Goal: Use online tool/utility: Utilize a website feature to perform a specific function

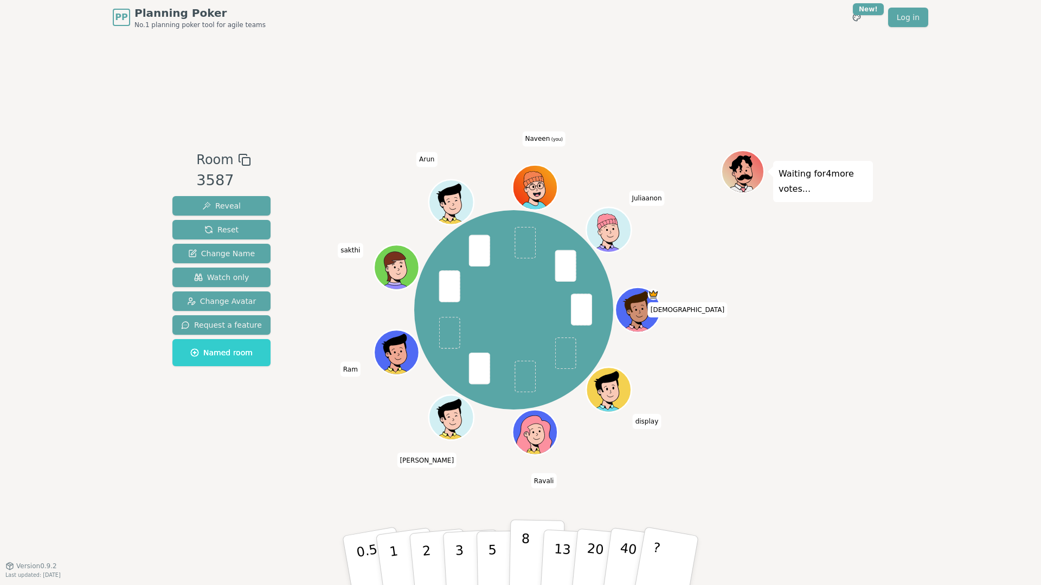
click at [525, 552] on p "8" at bounding box center [524, 560] width 9 height 59
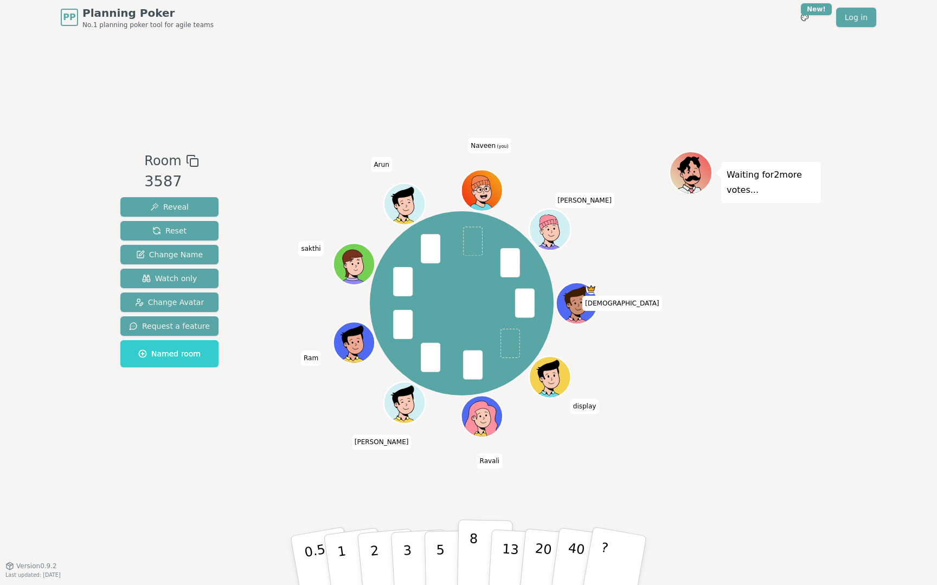
click at [459, 538] on button "8" at bounding box center [485, 561] width 56 height 82
click at [454, 539] on button "5" at bounding box center [452, 561] width 56 height 82
click at [465, 541] on button "8" at bounding box center [485, 561] width 56 height 82
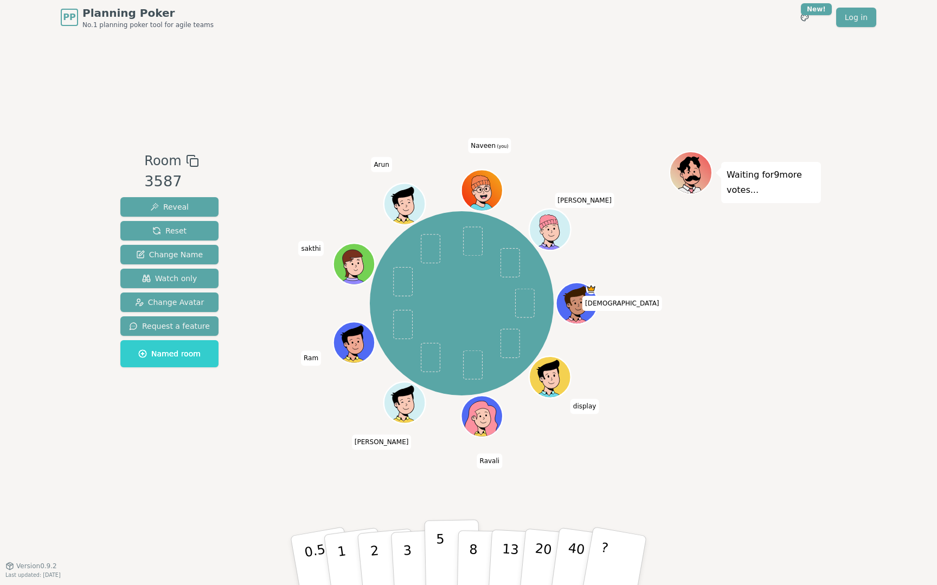
click at [439, 542] on p "5" at bounding box center [440, 561] width 9 height 59
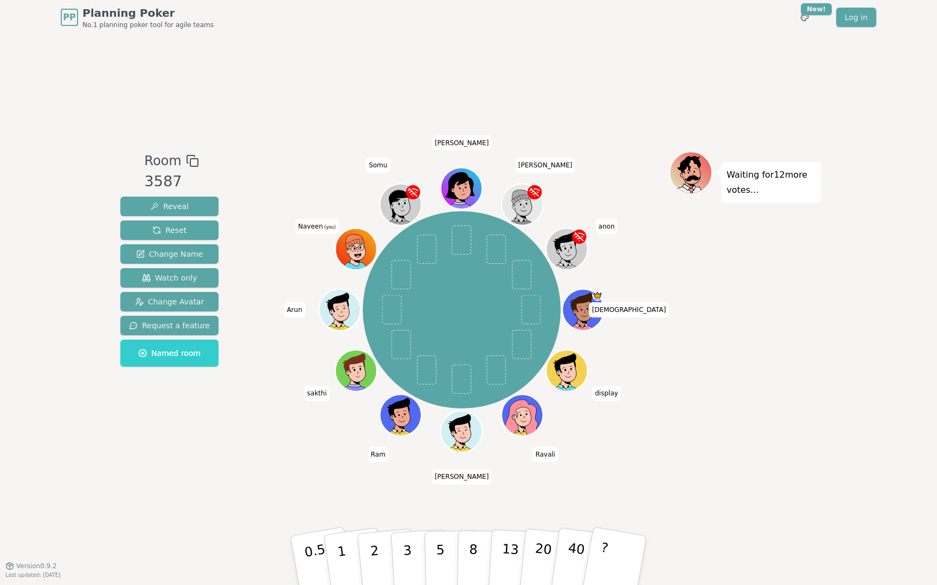
click at [539, 238] on div "[DEMOGRAPHIC_DATA] display [PERSON_NAME] [PERSON_NAME] Ram [PERSON_NAME] [PERSO…" at bounding box center [462, 310] width 198 height 198
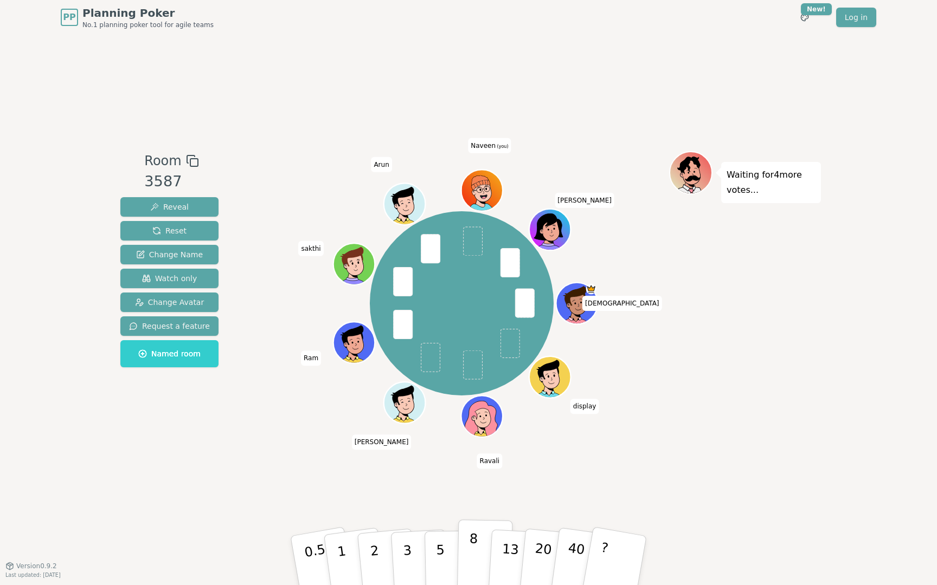
click at [466, 576] on button "8" at bounding box center [485, 561] width 56 height 82
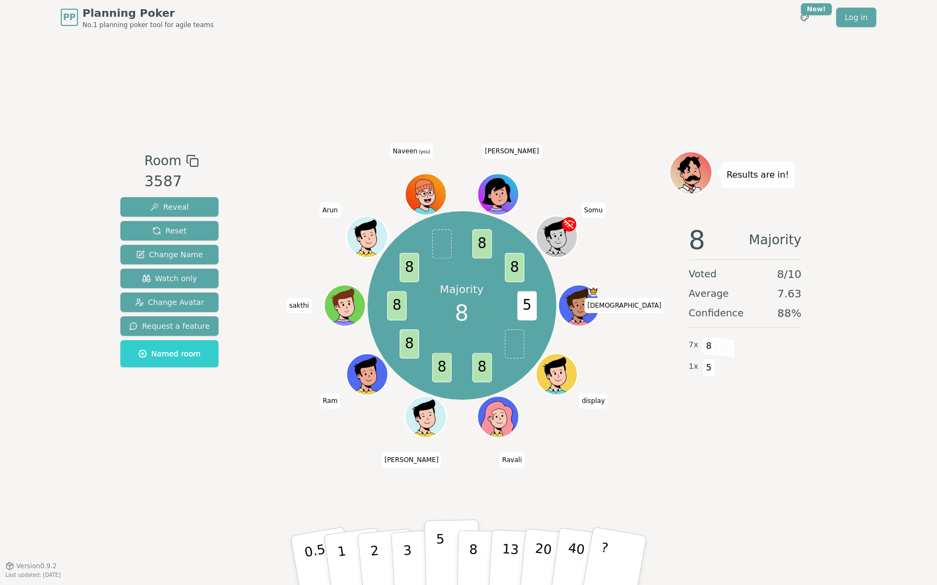
click at [448, 543] on button "5" at bounding box center [452, 561] width 56 height 82
click at [159, 233] on span "Reset" at bounding box center [169, 231] width 34 height 11
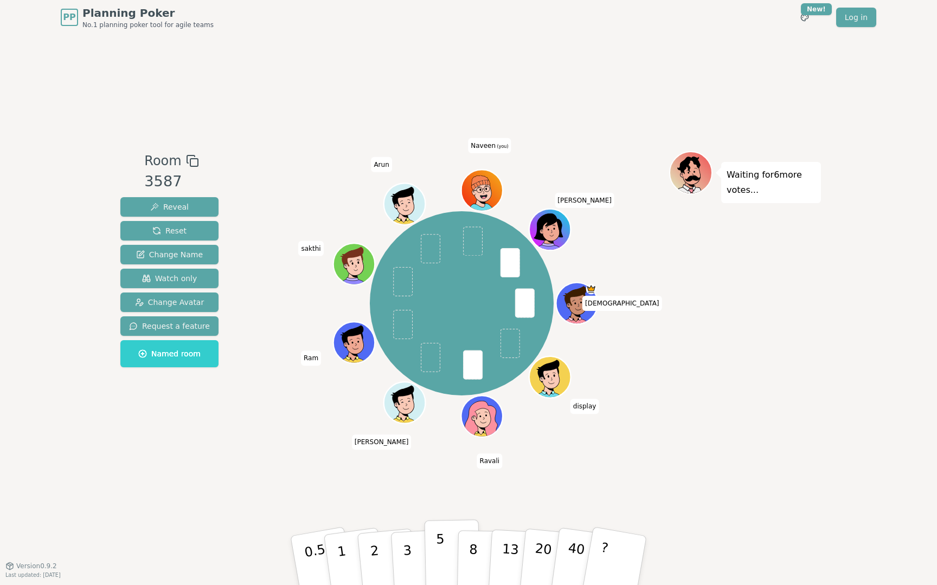
click at [429, 565] on button "5" at bounding box center [452, 561] width 56 height 82
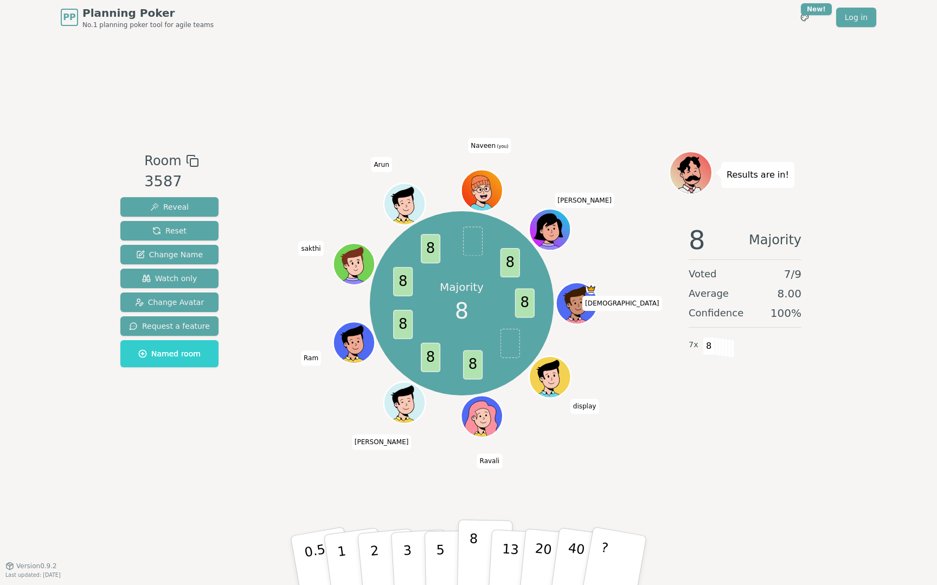
click at [464, 553] on button "8" at bounding box center [485, 561] width 56 height 82
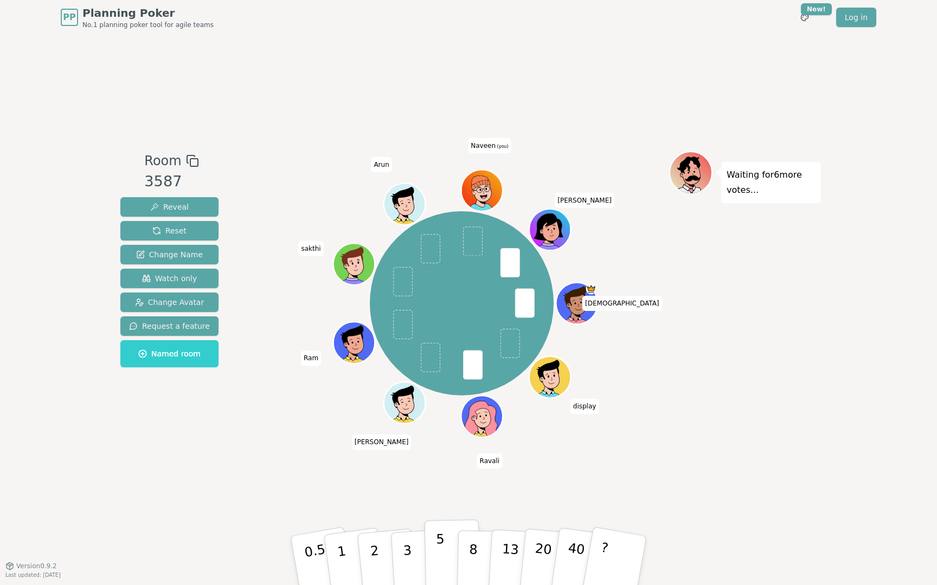
click at [439, 556] on p "5" at bounding box center [440, 561] width 9 height 59
click at [473, 555] on p "8" at bounding box center [472, 560] width 9 height 59
click at [452, 563] on button "5" at bounding box center [452, 561] width 56 height 82
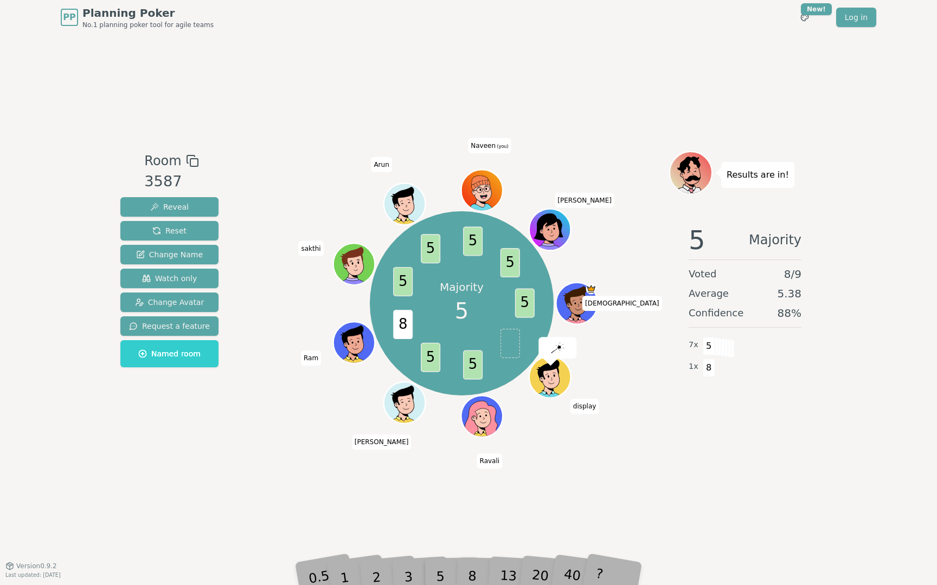
click at [437, 579] on div "5" at bounding box center [451, 561] width 33 height 38
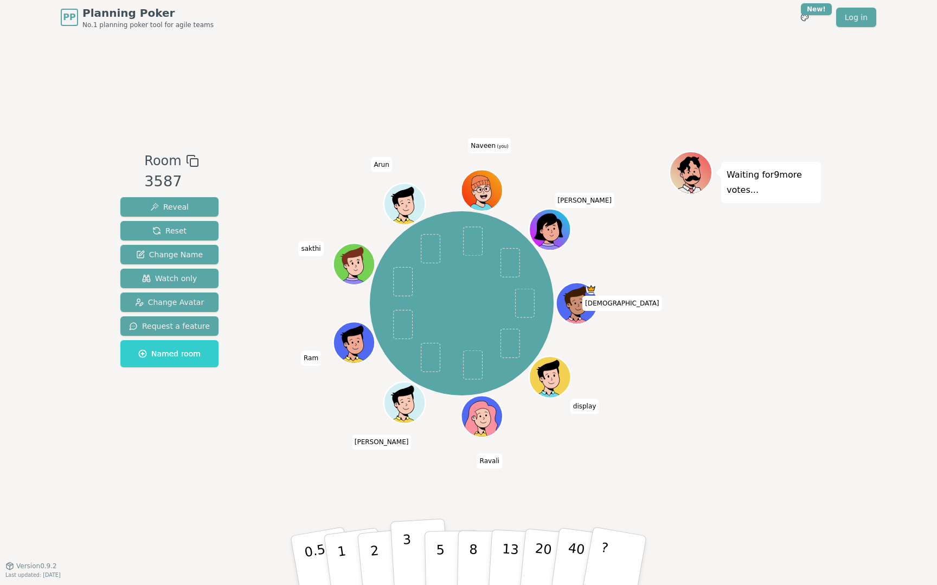
click at [404, 565] on p "3" at bounding box center [408, 561] width 12 height 59
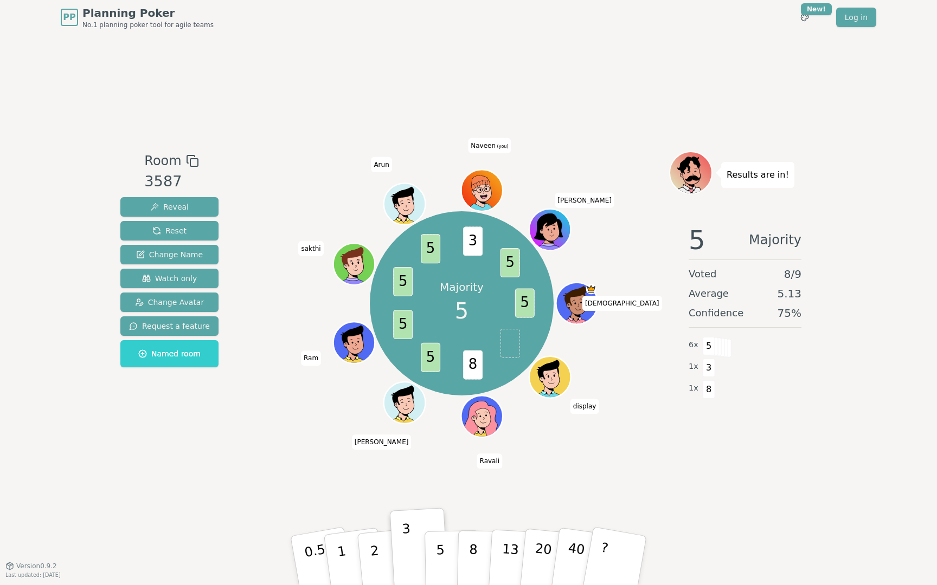
click at [390, 508] on button "3" at bounding box center [419, 550] width 59 height 85
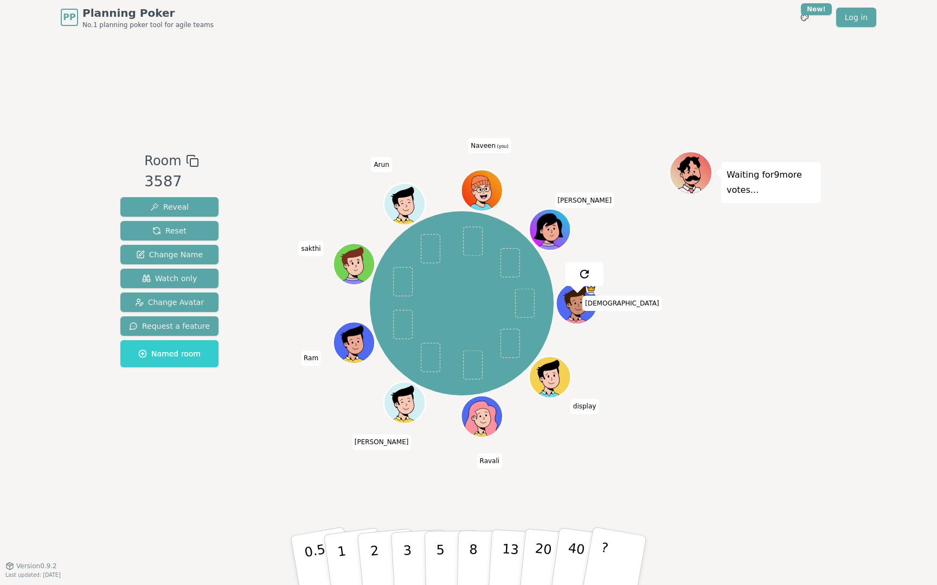
click at [810, 319] on div "Waiting for 9 more votes..." at bounding box center [745, 300] width 152 height 298
click at [448, 551] on button "5" at bounding box center [452, 561] width 56 height 82
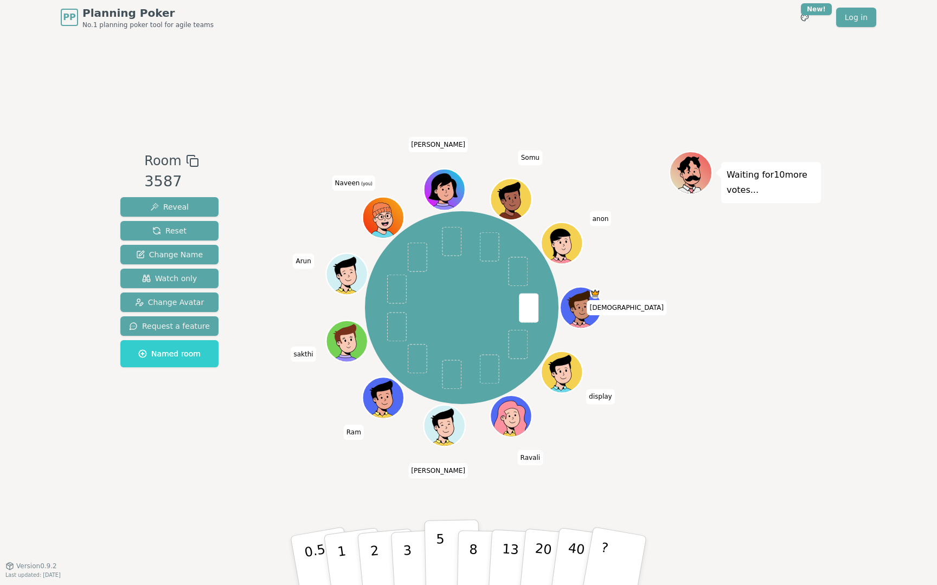
click at [441, 554] on p "5" at bounding box center [440, 561] width 9 height 59
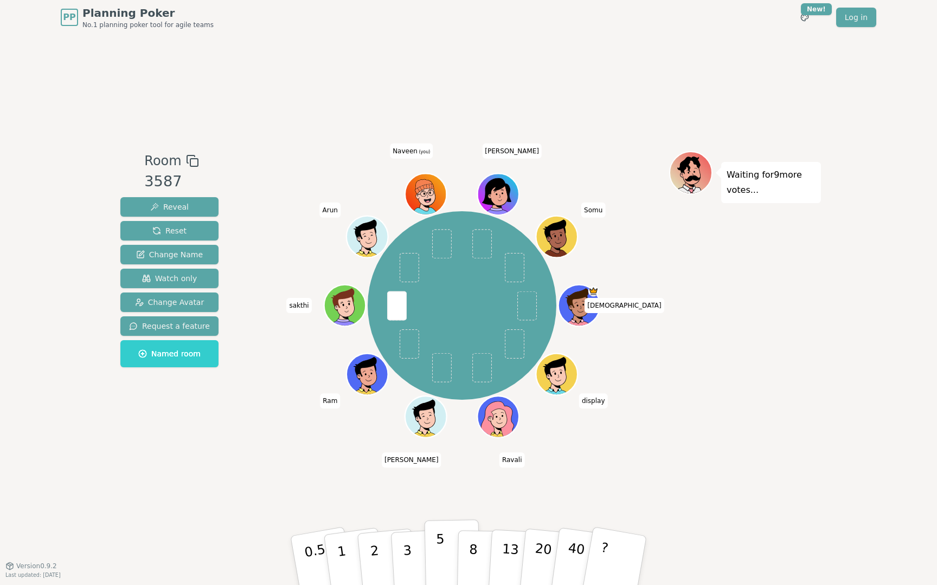
click at [454, 563] on button "5" at bounding box center [452, 561] width 56 height 82
click at [437, 563] on p "5" at bounding box center [440, 561] width 9 height 59
click at [461, 565] on button "8" at bounding box center [485, 561] width 56 height 82
click at [435, 540] on button "5" at bounding box center [452, 561] width 56 height 82
click at [462, 564] on button "8" at bounding box center [485, 561] width 56 height 82
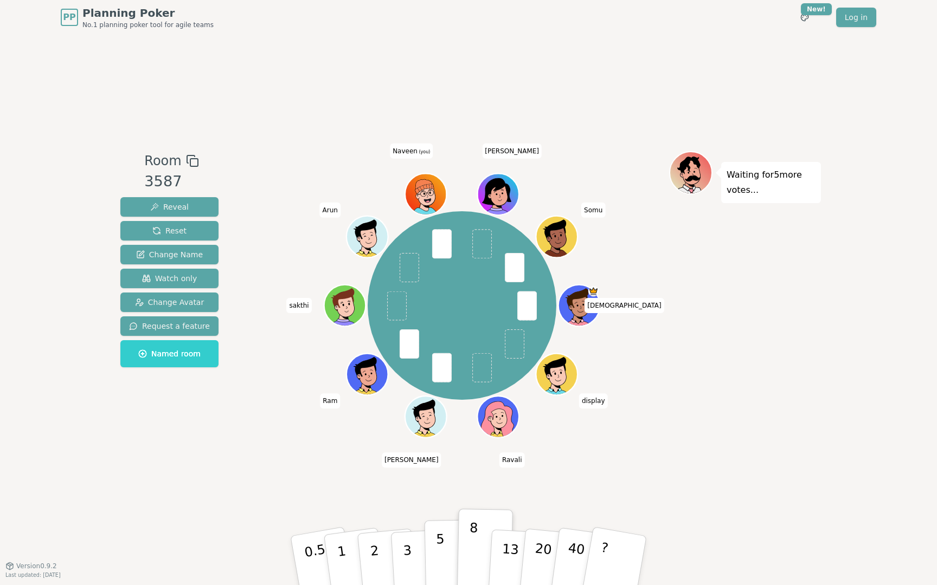
click at [445, 563] on button "5" at bounding box center [452, 561] width 56 height 82
click at [463, 564] on button "8" at bounding box center [485, 561] width 56 height 82
click at [454, 563] on button "5" at bounding box center [452, 561] width 56 height 82
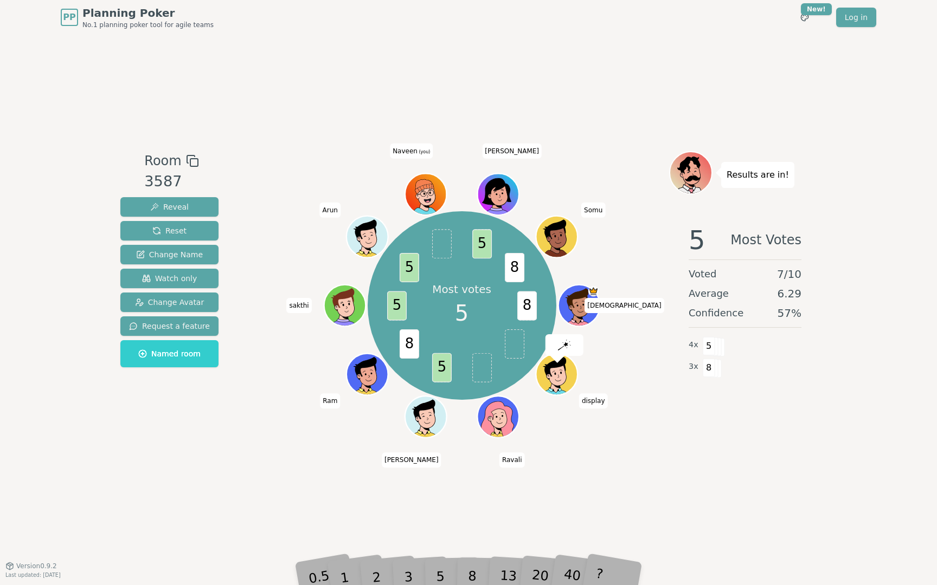
click at [456, 544] on div "5" at bounding box center [451, 561] width 33 height 38
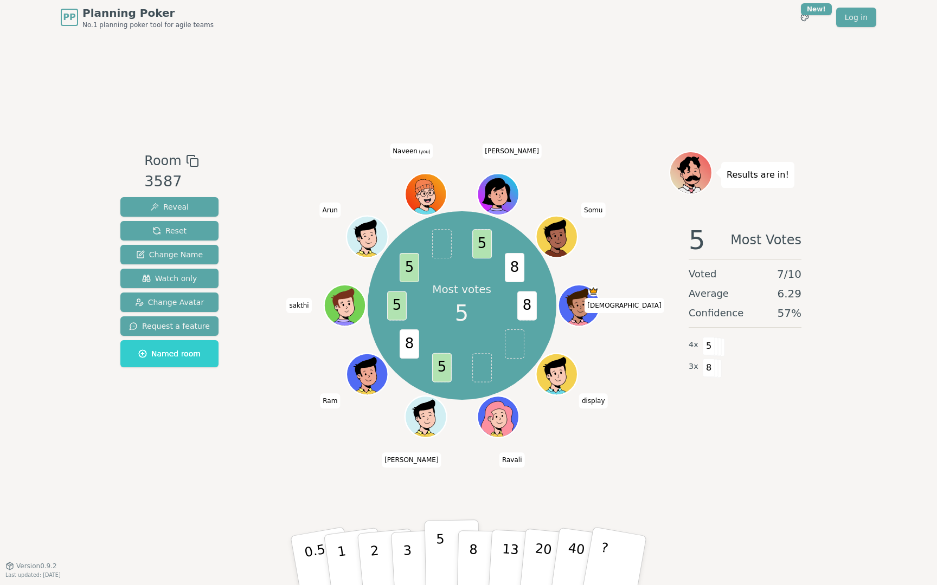
click at [452, 574] on button "5" at bounding box center [452, 561] width 56 height 82
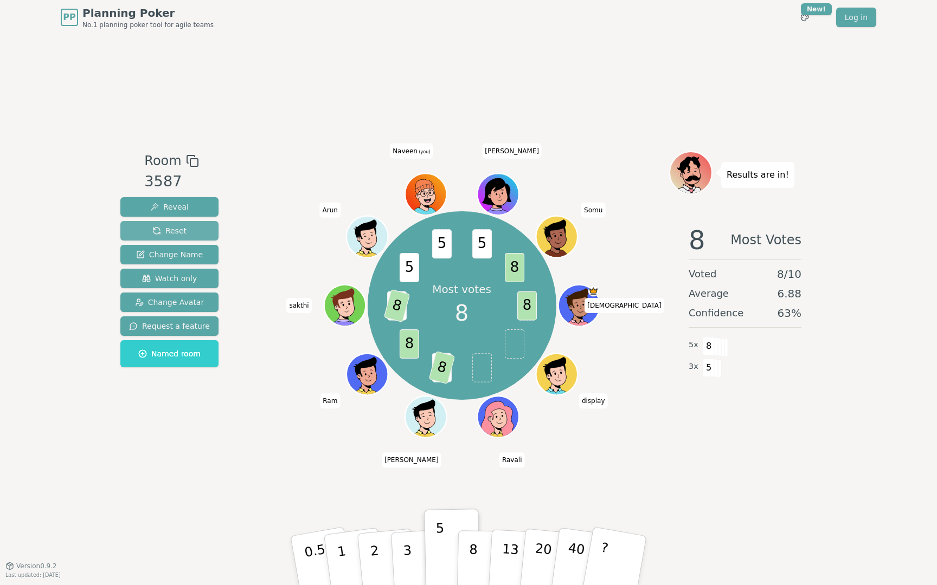
click at [159, 229] on span "Reset" at bounding box center [169, 231] width 34 height 11
